Goal: Information Seeking & Learning: Learn about a topic

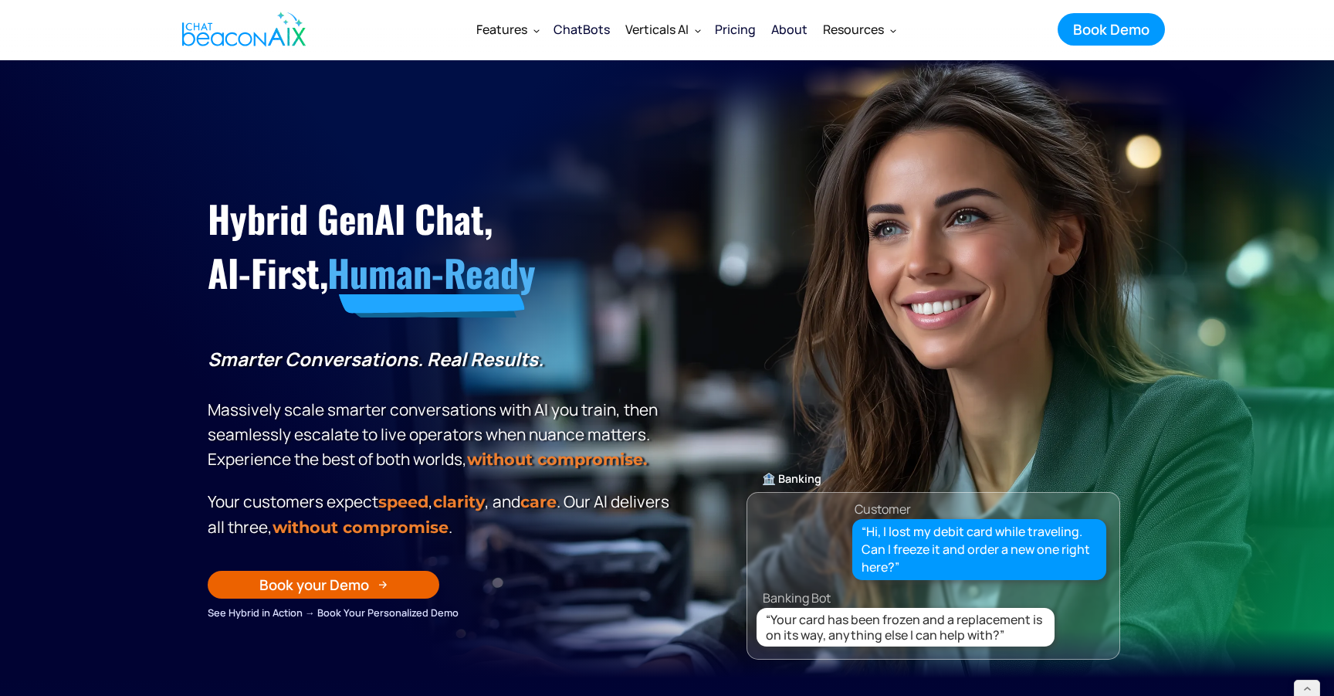
click at [740, 25] on div "Pricing" at bounding box center [735, 30] width 41 height 22
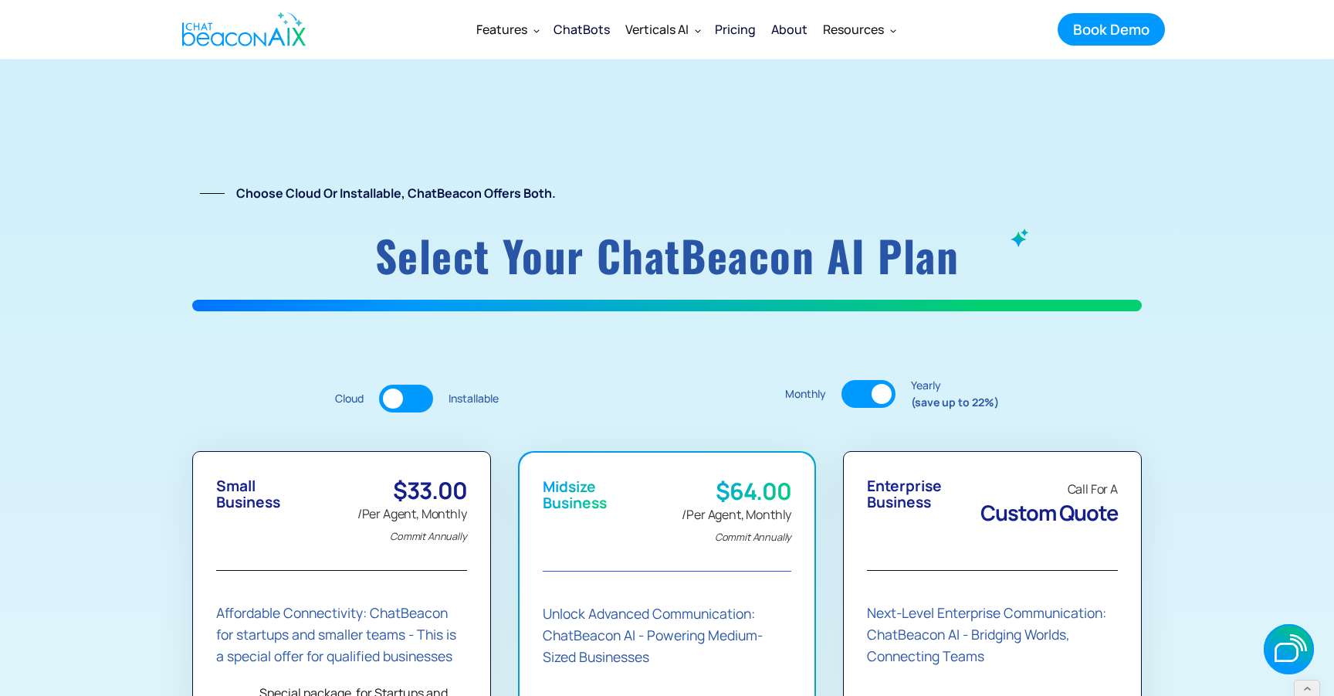
click at [856, 394] on div at bounding box center [869, 394] width 54 height 28
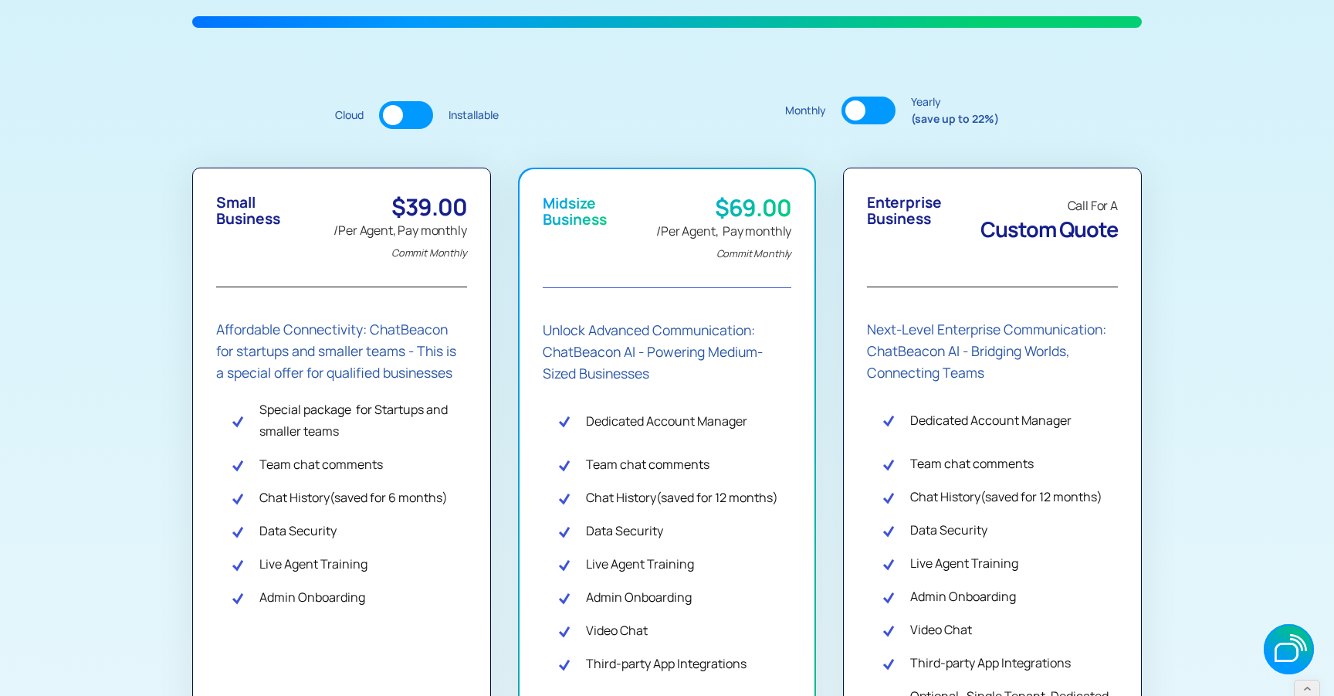
scroll to position [287, 0]
